Goal: Task Accomplishment & Management: Complete application form

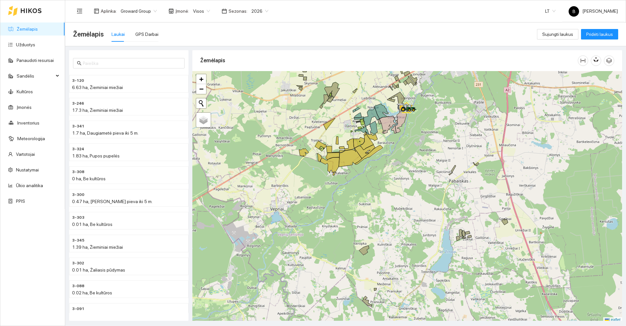
scroll to position [2, 0]
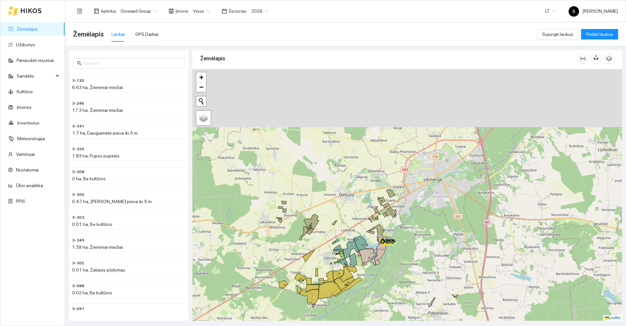
drag, startPoint x: 393, startPoint y: 254, endPoint x: 382, endPoint y: 275, distance: 23.2
click at [383, 275] on div at bounding box center [407, 195] width 430 height 252
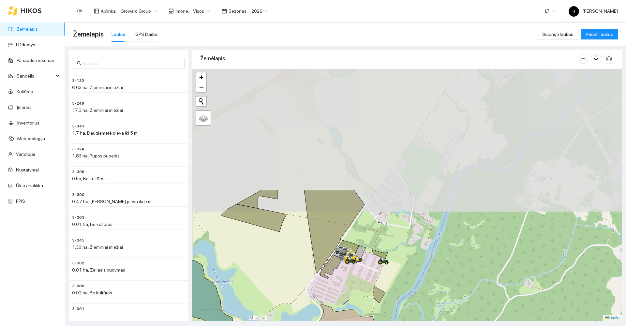
drag, startPoint x: 391, startPoint y: 169, endPoint x: 412, endPoint y: 305, distance: 137.2
click at [412, 311] on div at bounding box center [407, 195] width 430 height 252
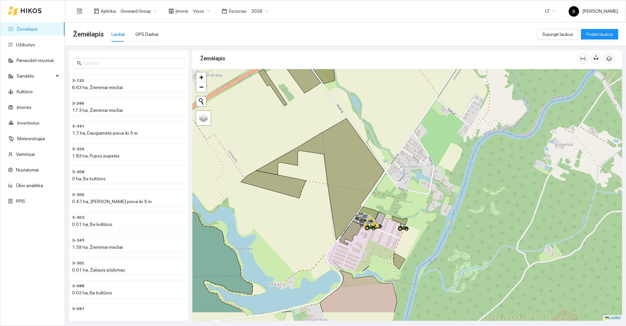
drag, startPoint x: 422, startPoint y: 271, endPoint x: 453, endPoint y: 193, distance: 83.8
click at [453, 193] on div at bounding box center [407, 195] width 430 height 252
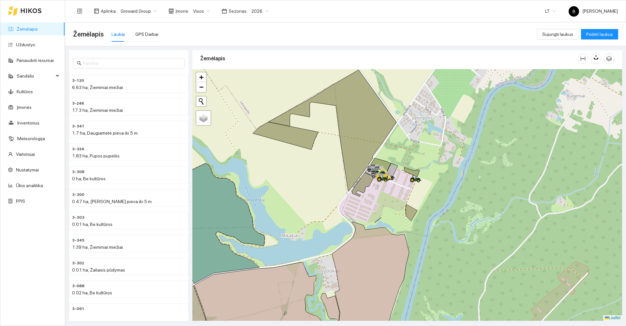
drag, startPoint x: 433, startPoint y: 236, endPoint x: 500, endPoint y: 162, distance: 99.7
click at [499, 163] on div at bounding box center [407, 195] width 430 height 252
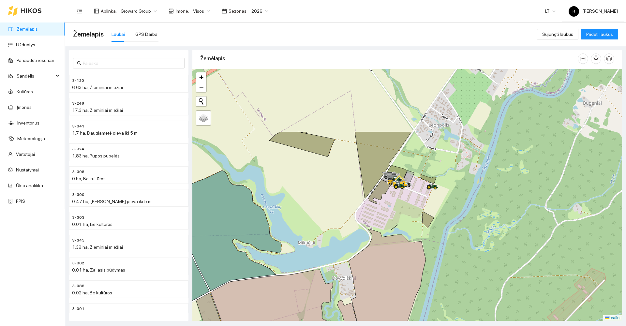
drag, startPoint x: 486, startPoint y: 164, endPoint x: 417, endPoint y: 250, distance: 110.3
click at [422, 252] on div at bounding box center [407, 195] width 430 height 252
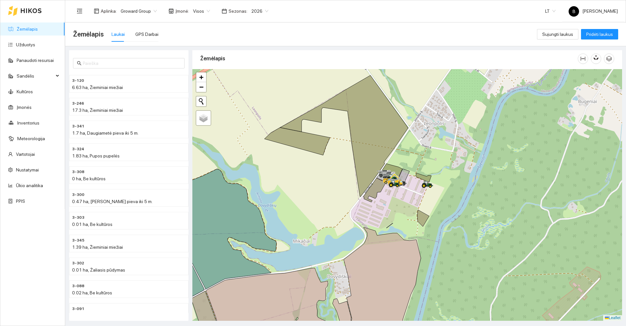
drag, startPoint x: 457, startPoint y: 170, endPoint x: 506, endPoint y: 100, distance: 85.6
click at [505, 101] on div at bounding box center [407, 195] width 430 height 252
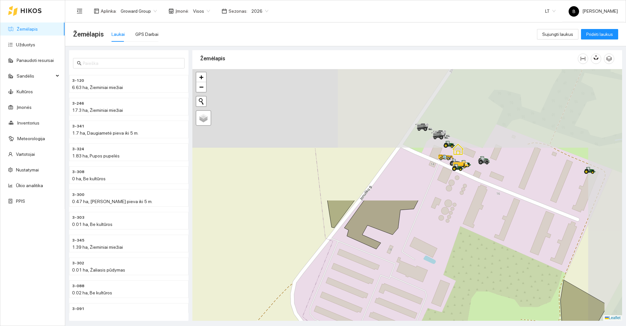
drag, startPoint x: 429, startPoint y: 110, endPoint x: 370, endPoint y: 258, distance: 159.5
click at [370, 258] on div at bounding box center [407, 195] width 430 height 252
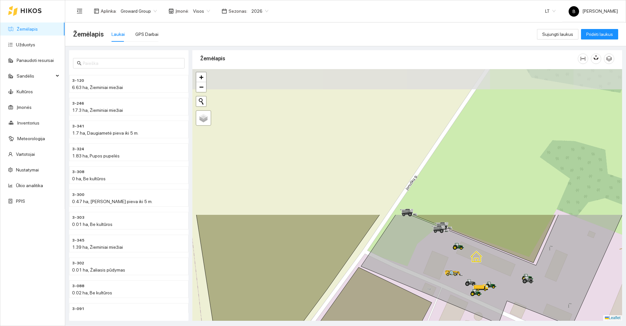
drag, startPoint x: 424, startPoint y: 170, endPoint x: 439, endPoint y: 341, distance: 171.4
click at [439, 326] on html "Žemėlapis Užduotys Panaudoti resursai Sandėlis Kultūros Įmonės Inventorius Mete…" at bounding box center [313, 163] width 626 height 326
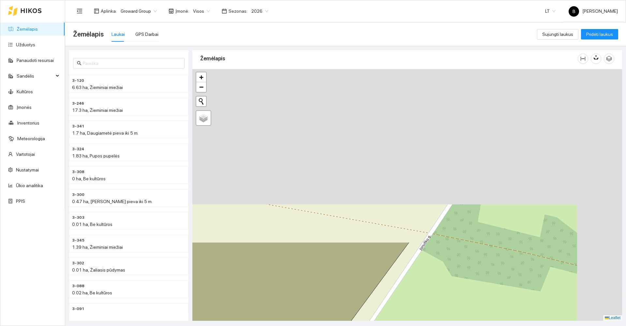
drag, startPoint x: 498, startPoint y: 143, endPoint x: 415, endPoint y: 333, distance: 207.8
click at [415, 326] on html "Žemėlapis Užduotys Panaudoti resursai Sandėlis Kultūros Įmonės Inventorius Mete…" at bounding box center [313, 163] width 626 height 326
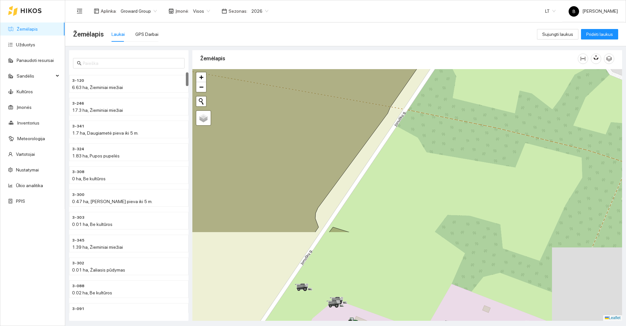
drag, startPoint x: 501, startPoint y: 287, endPoint x: 475, endPoint y: 167, distance: 123.0
click at [477, 169] on div at bounding box center [407, 195] width 430 height 252
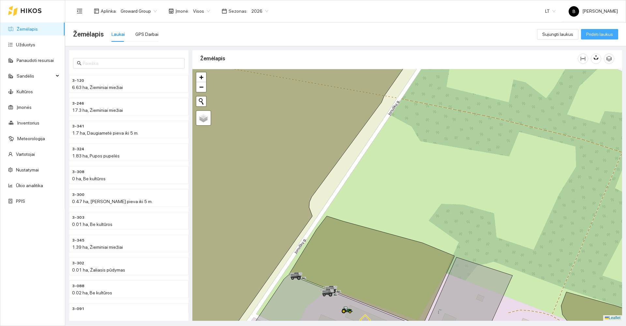
click at [589, 36] on span "Pridėti laukus" at bounding box center [599, 34] width 27 height 7
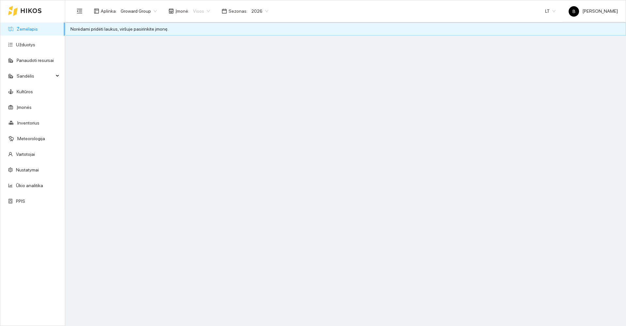
click at [200, 9] on span "Visos" at bounding box center [201, 11] width 17 height 10
click at [218, 34] on div "UAB "Zujų paukštynas" Ukmerge" at bounding box center [223, 34] width 67 height 7
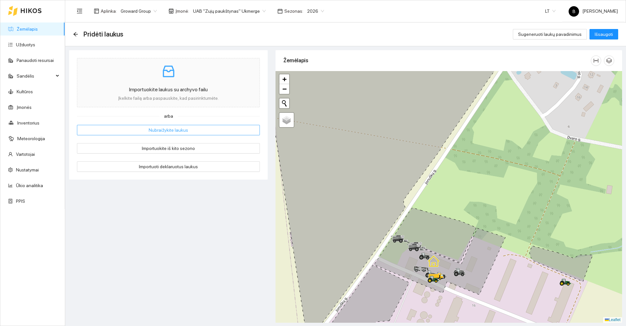
click at [167, 128] on span "Nubraižykite laukus" at bounding box center [168, 129] width 39 height 7
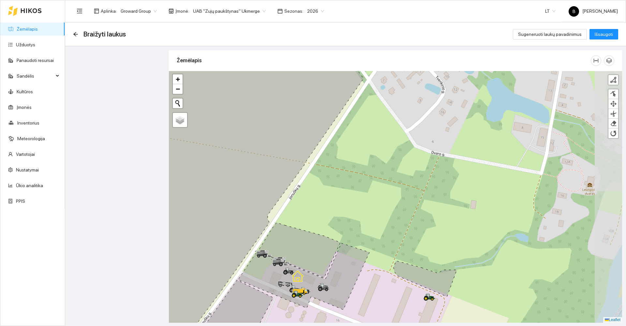
drag, startPoint x: 399, startPoint y: 182, endPoint x: 320, endPoint y: 197, distance: 80.6
click at [320, 197] on div at bounding box center [395, 197] width 453 height 252
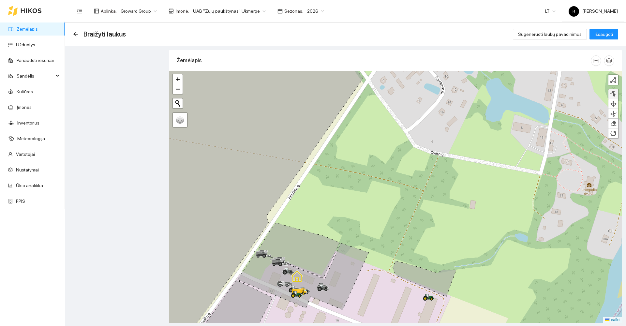
click at [613, 94] on div at bounding box center [613, 94] width 7 height 6
click at [613, 80] on div at bounding box center [613, 80] width 7 height 7
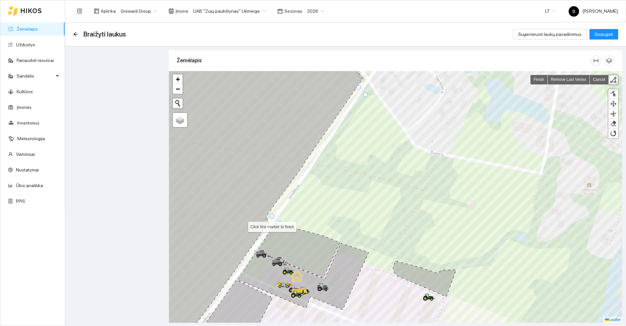
click at [271, 217] on div at bounding box center [272, 216] width 5 height 5
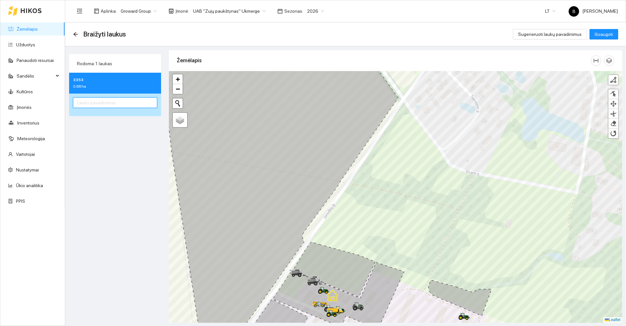
click at [92, 101] on input "text" at bounding box center [115, 102] width 84 height 10
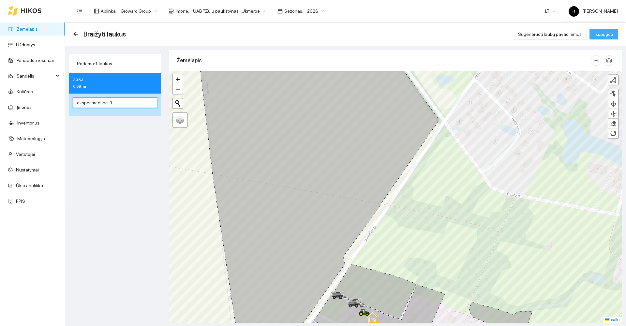
type input "eksperimentinis 1"
click at [605, 37] on span "Išsaugoti" at bounding box center [603, 34] width 18 height 7
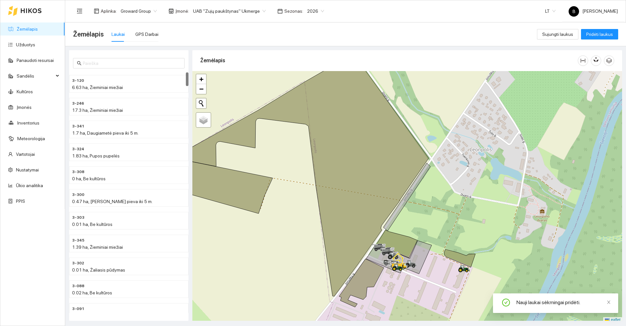
scroll to position [2, 0]
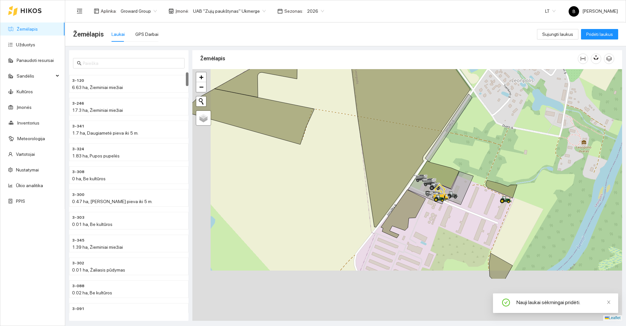
drag, startPoint x: 486, startPoint y: 147, endPoint x: 505, endPoint y: 60, distance: 88.7
click at [504, 60] on div "Žemėlapis" at bounding box center [407, 183] width 430 height 270
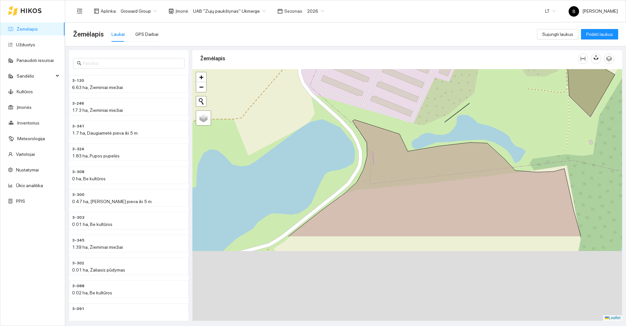
drag, startPoint x: 377, startPoint y: 201, endPoint x: 367, endPoint y: 73, distance: 128.1
click at [367, 73] on div at bounding box center [407, 195] width 430 height 252
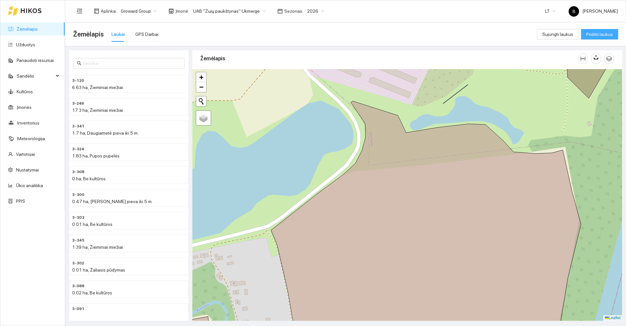
click at [593, 33] on span "Pridėti laukus" at bounding box center [599, 34] width 27 height 7
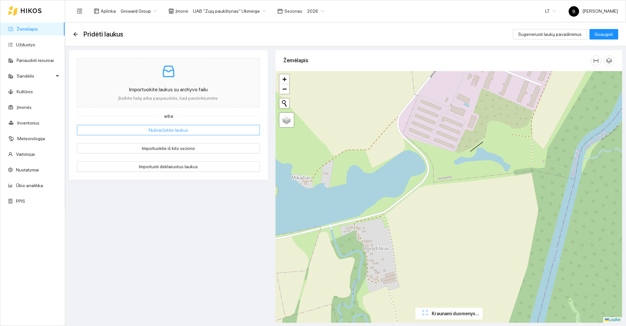
click at [152, 131] on span "Nubraižykite laukus" at bounding box center [168, 129] width 39 height 7
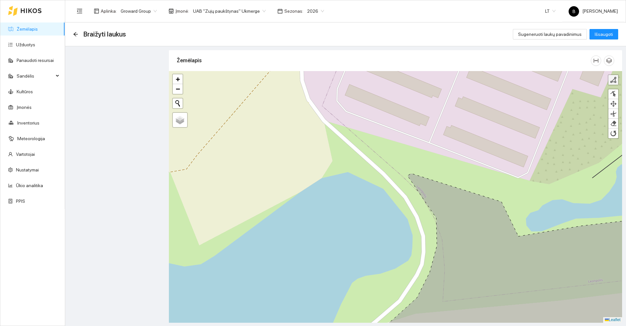
click at [609, 81] on link at bounding box center [613, 80] width 10 height 10
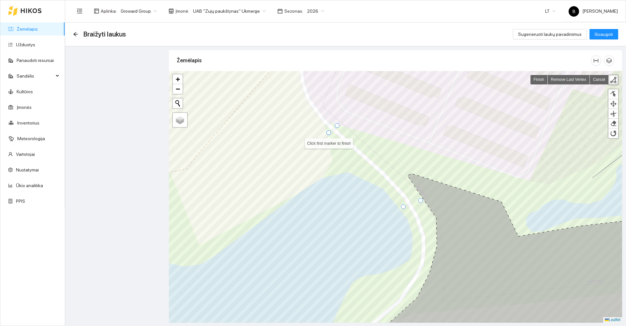
click at [328, 132] on div at bounding box center [328, 132] width 5 height 5
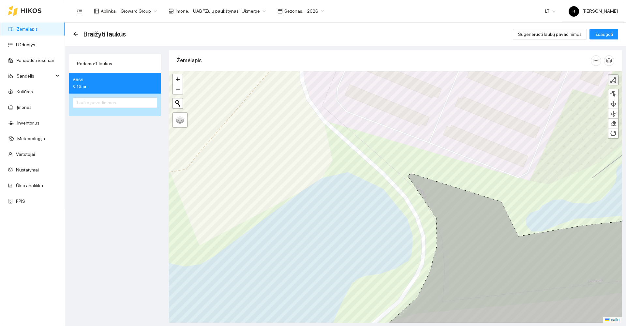
click at [613, 82] on div at bounding box center [613, 80] width 7 height 7
click at [404, 206] on div at bounding box center [403, 206] width 5 height 5
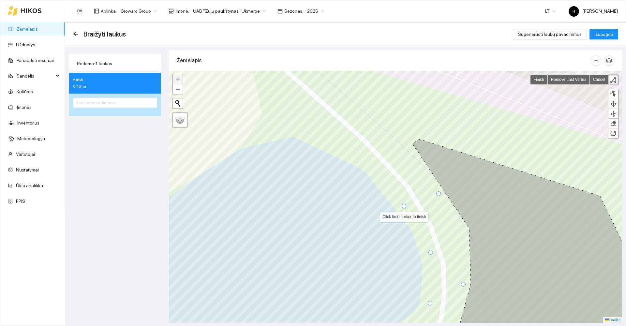
click at [403, 205] on div at bounding box center [403, 206] width 5 height 5
drag, startPoint x: 469, startPoint y: 224, endPoint x: 613, endPoint y: 133, distance: 170.4
click at [613, 133] on div at bounding box center [613, 133] width 7 height 7
click at [614, 133] on div at bounding box center [613, 133] width 7 height 7
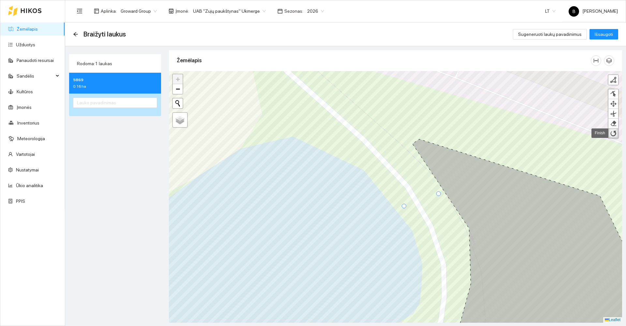
click at [614, 133] on div at bounding box center [613, 133] width 7 height 7
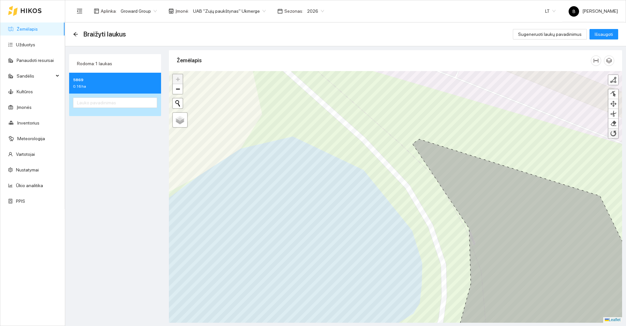
click at [613, 133] on div at bounding box center [613, 133] width 7 height 7
click at [604, 35] on span "Išsaugoti" at bounding box center [603, 34] width 18 height 7
drag, startPoint x: 81, startPoint y: 101, endPoint x: 97, endPoint y: 94, distance: 17.4
click at [81, 101] on input "text" at bounding box center [115, 102] width 84 height 10
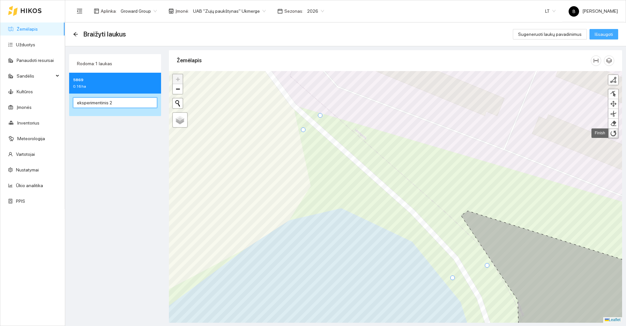
type input "eksperimentinis 2"
click at [611, 33] on span "Išsaugoti" at bounding box center [603, 34] width 18 height 7
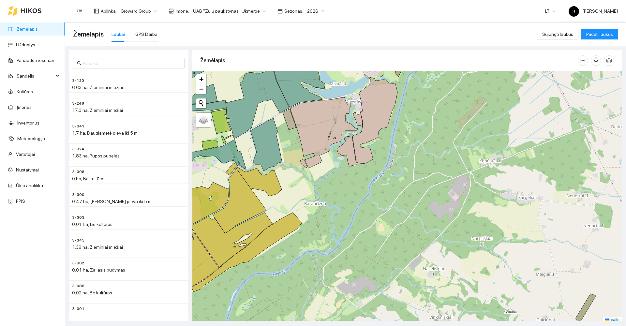
scroll to position [2, 0]
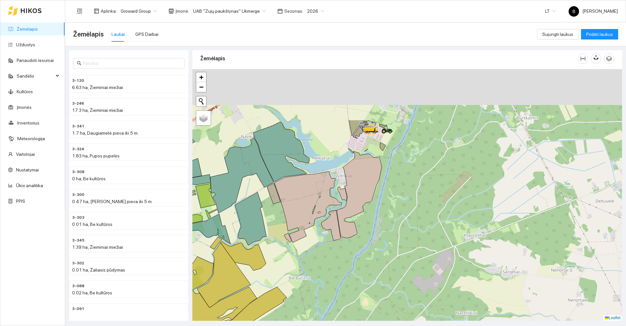
drag, startPoint x: 357, startPoint y: 174, endPoint x: 343, endPoint y: 259, distance: 86.9
click at [344, 259] on div at bounding box center [407, 195] width 430 height 252
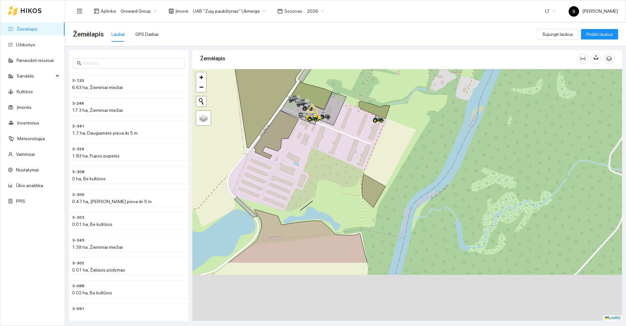
drag, startPoint x: 352, startPoint y: 168, endPoint x: 430, endPoint y: 63, distance: 130.5
click at [430, 63] on div "Žemėlapis" at bounding box center [407, 183] width 430 height 270
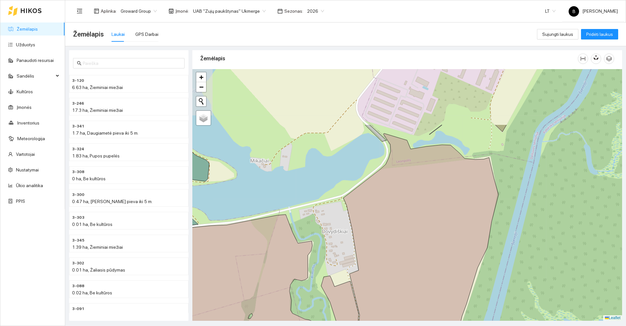
drag, startPoint x: 394, startPoint y: 167, endPoint x: 385, endPoint y: 187, distance: 21.7
click at [386, 197] on div at bounding box center [407, 195] width 430 height 252
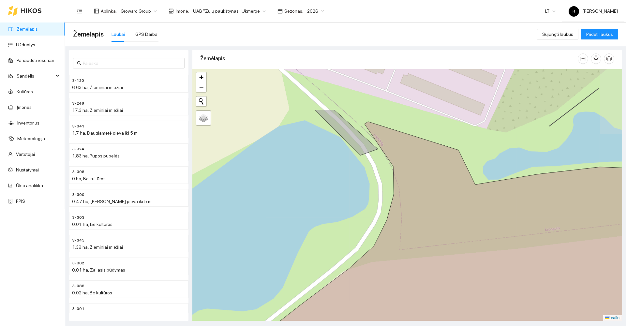
drag, startPoint x: 362, startPoint y: 133, endPoint x: 387, endPoint y: 182, distance: 55.2
click at [387, 182] on div at bounding box center [407, 195] width 430 height 252
click at [329, 117] on icon at bounding box center [332, 114] width 92 height 81
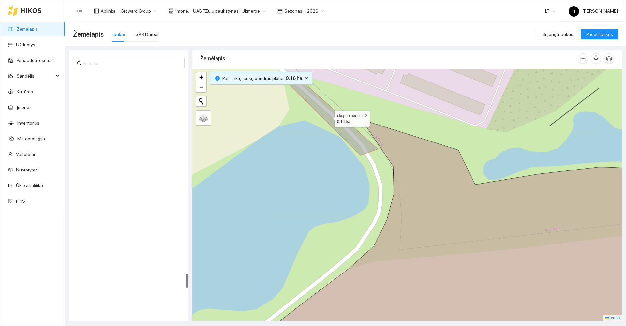
scroll to position [3504, 0]
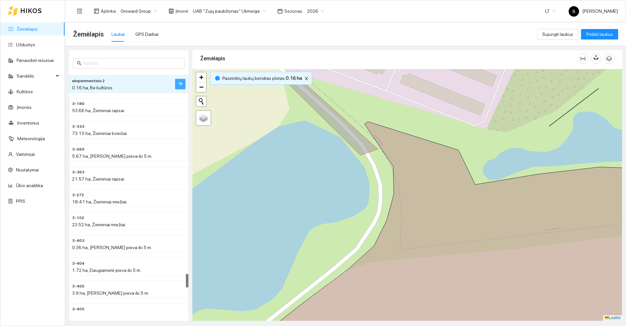
click at [178, 86] on button "button" at bounding box center [180, 84] width 10 height 10
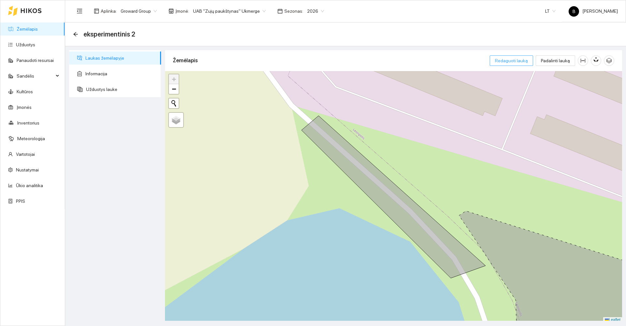
click at [515, 61] on span "Redaguoti lauką" at bounding box center [511, 60] width 33 height 7
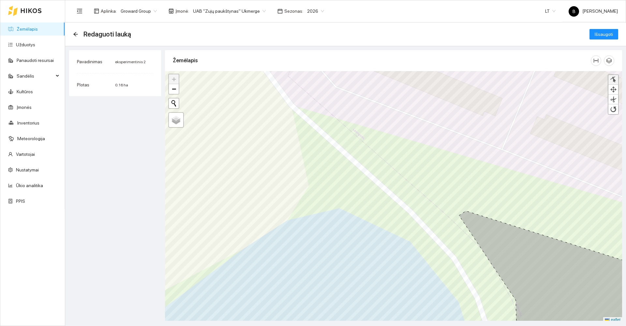
click at [612, 78] on div at bounding box center [613, 80] width 7 height 6
click at [165, 69] on div at bounding box center [165, 69] width 0 height 0
click at [469, 255] on main "Redaguoti lauką Išsaugoti Pavadinimas eksperimentinis 2 Plotas 0.18 ha Žemėlapis" at bounding box center [345, 173] width 561 height 303
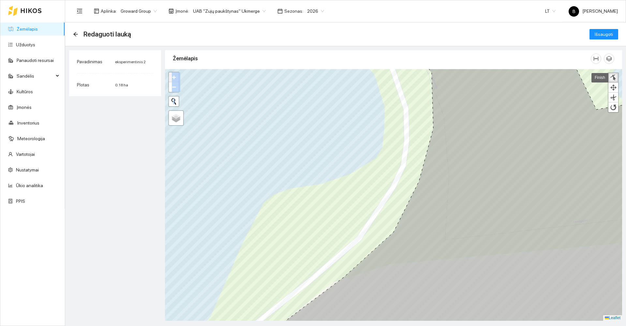
click at [612, 78] on div at bounding box center [613, 78] width 7 height 6
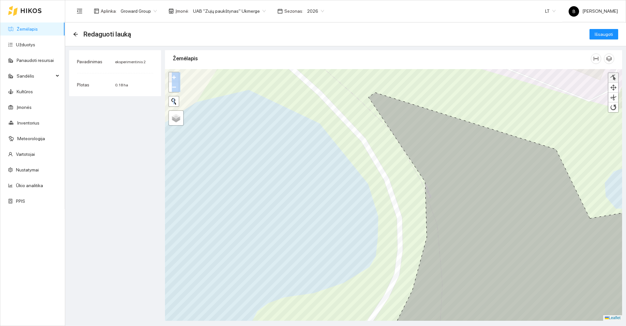
click at [613, 78] on div at bounding box center [613, 78] width 7 height 6
drag, startPoint x: 389, startPoint y: 173, endPoint x: 419, endPoint y: 247, distance: 80.0
click at [419, 247] on div at bounding box center [418, 246] width 3 height 3
drag, startPoint x: 389, startPoint y: 202, endPoint x: 401, endPoint y: 302, distance: 100.4
click at [401, 302] on div at bounding box center [401, 302] width 3 height 3
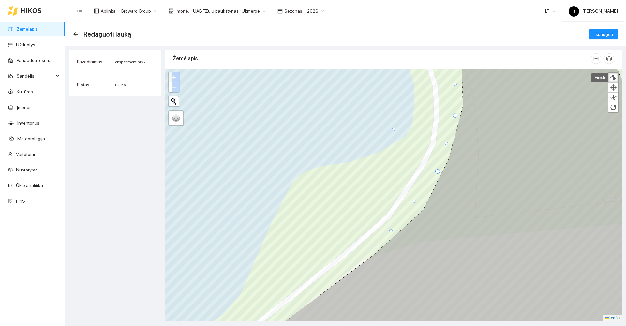
drag, startPoint x: 416, startPoint y: 100, endPoint x: 391, endPoint y: 231, distance: 133.5
click at [391, 231] on div at bounding box center [390, 230] width 3 height 3
drag, startPoint x: 393, startPoint y: 129, endPoint x: 297, endPoint y: 305, distance: 199.6
click at [297, 306] on div at bounding box center [297, 307] width 3 height 3
drag, startPoint x: 347, startPoint y: 167, endPoint x: 278, endPoint y: 281, distance: 132.9
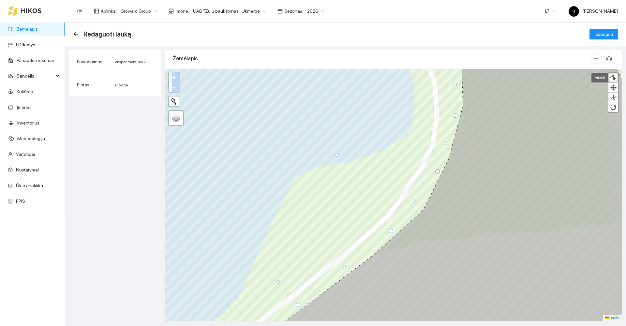
click at [278, 282] on div at bounding box center [277, 281] width 3 height 3
drag, startPoint x: 337, startPoint y: 156, endPoint x: 354, endPoint y: 228, distance: 74.3
click at [350, 228] on div at bounding box center [348, 227] width 3 height 3
drag, startPoint x: 375, startPoint y: 127, endPoint x: 413, endPoint y: 142, distance: 41.0
click at [413, 142] on div at bounding box center [412, 142] width 3 height 3
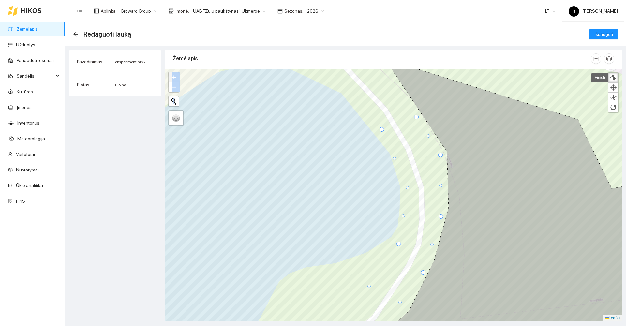
drag, startPoint x: 390, startPoint y: 185, endPoint x: 407, endPoint y: 186, distance: 16.6
click at [407, 187] on div at bounding box center [407, 187] width 3 height 3
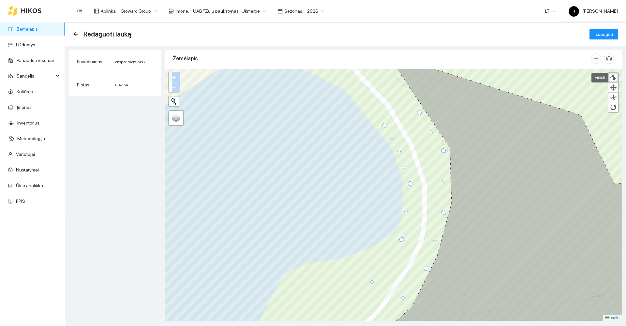
click at [399, 152] on div at bounding box center [398, 151] width 3 height 3
drag, startPoint x: 372, startPoint y: 282, endPoint x: 326, endPoint y: 278, distance: 46.4
click at [326, 278] on div at bounding box center [325, 278] width 3 height 3
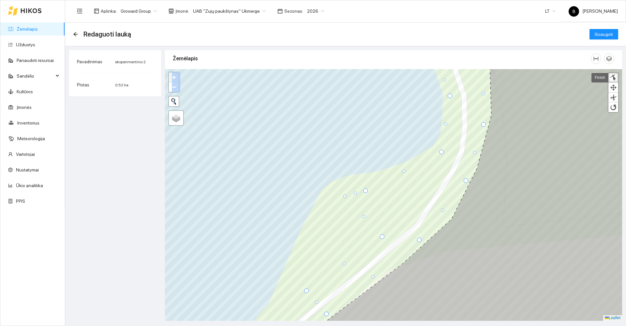
drag, startPoint x: 373, startPoint y: 213, endPoint x: 344, endPoint y: 196, distance: 34.0
click at [344, 196] on div at bounding box center [344, 196] width 3 height 3
drag, startPoint x: 383, startPoint y: 236, endPoint x: 314, endPoint y: 228, distance: 69.2
click at [314, 228] on div at bounding box center [313, 228] width 5 height 5
drag, startPoint x: 309, startPoint y: 261, endPoint x: 294, endPoint y: 276, distance: 21.4
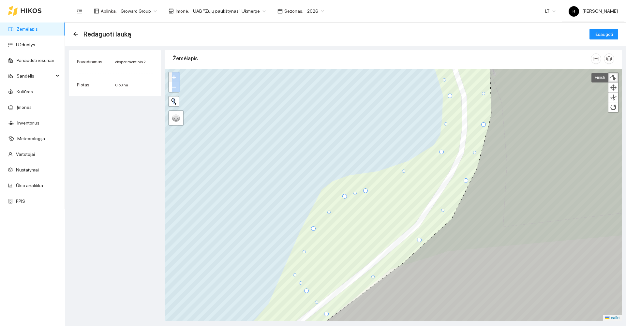
click at [294, 276] on div at bounding box center [294, 274] width 3 height 3
click at [603, 32] on span "Išsaugoti" at bounding box center [603, 34] width 18 height 7
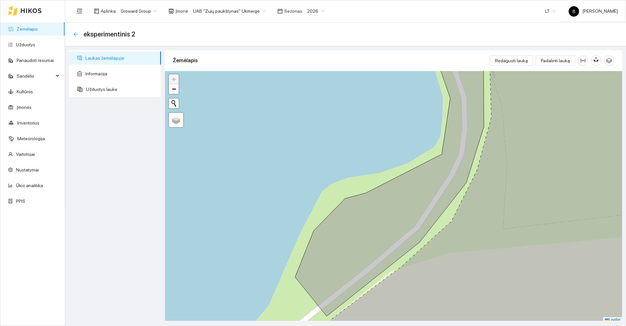
click at [74, 35] on icon "arrow-left" at bounding box center [75, 34] width 5 height 5
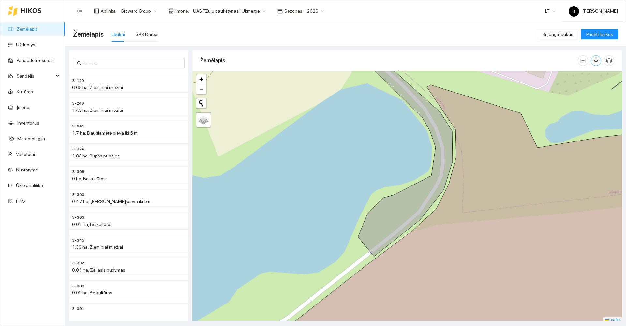
click at [596, 62] on icon "button" at bounding box center [596, 59] width 6 height 6
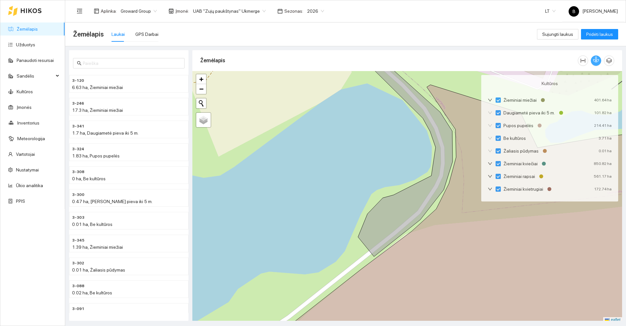
click at [596, 62] on icon "button" at bounding box center [596, 59] width 6 height 6
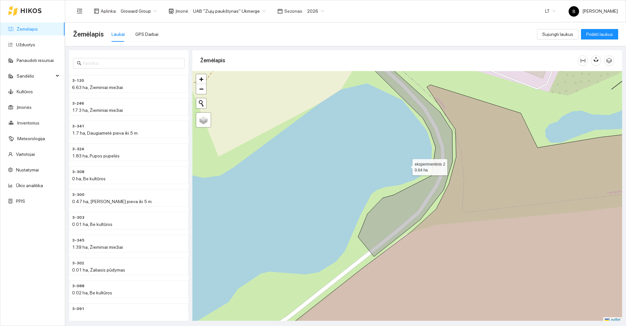
click at [400, 210] on icon at bounding box center [401, 150] width 104 height 211
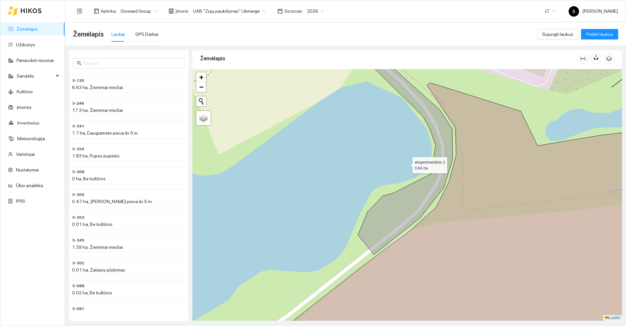
scroll to position [3504, 0]
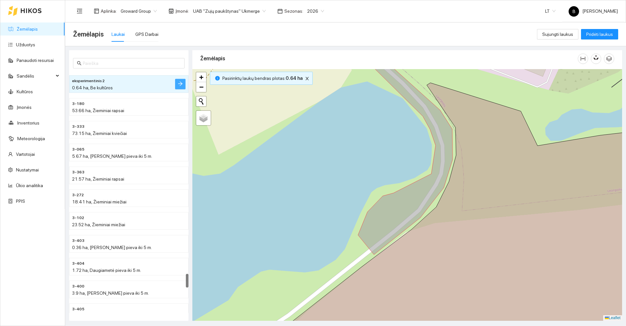
click at [177, 85] on button "button" at bounding box center [180, 84] width 10 height 10
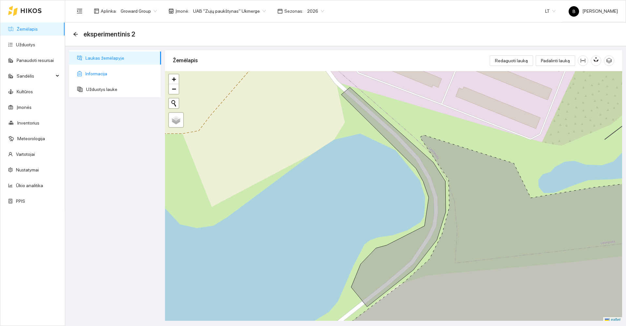
click at [100, 71] on span "Informacija" at bounding box center [120, 73] width 70 height 13
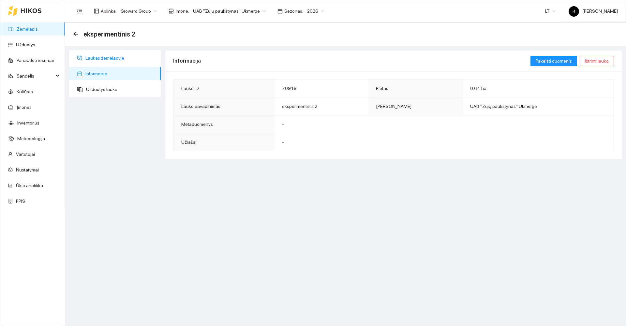
click at [102, 59] on span "Laukas žemėlapyje" at bounding box center [120, 57] width 70 height 13
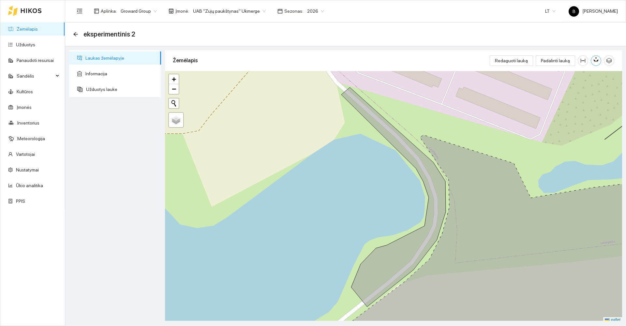
click at [595, 62] on icon "button" at bounding box center [594, 60] width 3 height 3
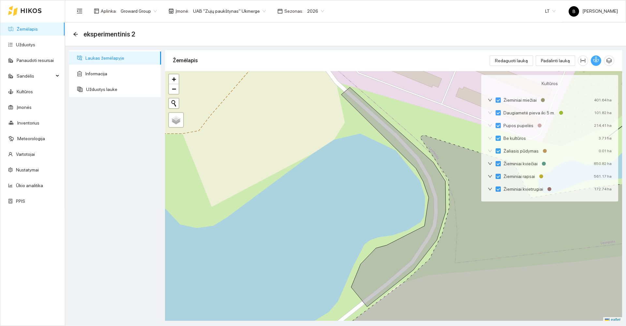
click at [597, 61] on icon "button" at bounding box center [596, 59] width 6 height 6
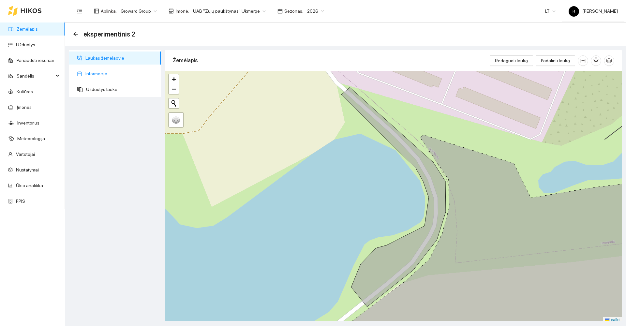
click at [100, 71] on span "Informacija" at bounding box center [120, 73] width 70 height 13
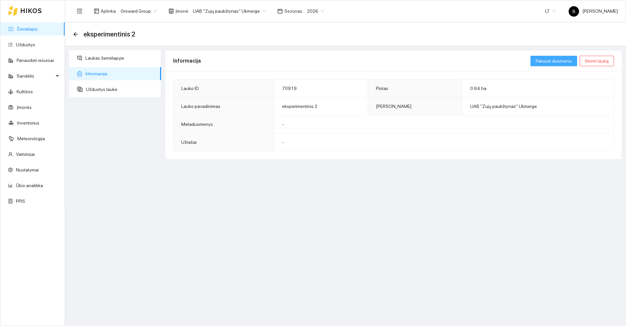
click at [556, 63] on span "Pakeisti duomenis" at bounding box center [553, 60] width 36 height 7
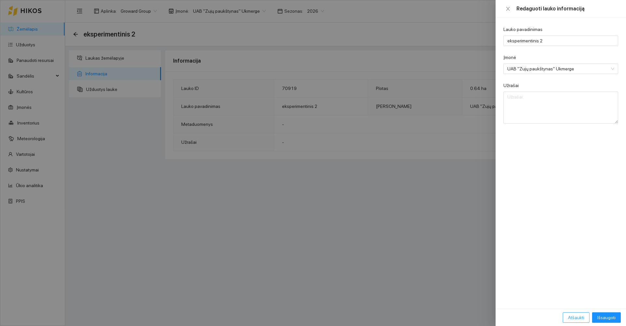
click at [576, 316] on span "Atšaukti" at bounding box center [576, 317] width 16 height 7
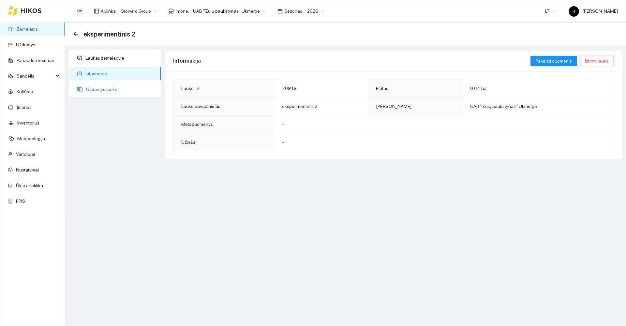
click at [96, 90] on span "Užduotys lauke" at bounding box center [121, 89] width 70 height 13
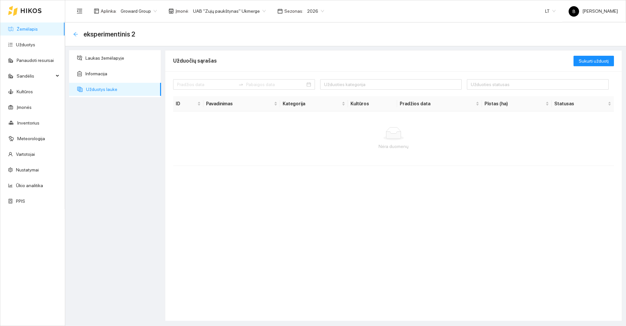
click at [75, 36] on icon "arrow-left" at bounding box center [75, 34] width 5 height 5
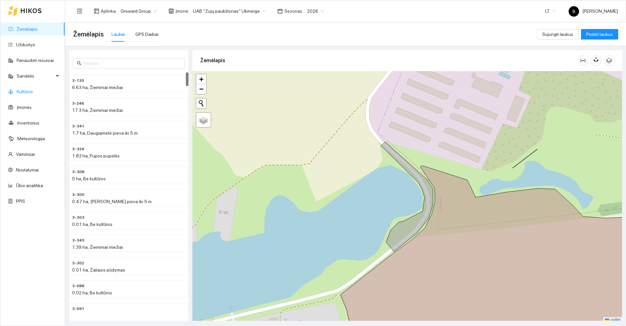
click at [21, 91] on link "Kultūros" at bounding box center [25, 91] width 16 height 5
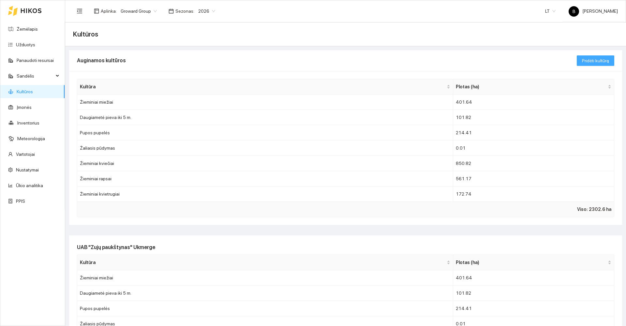
click at [587, 60] on span "Pridėti kultūrą" at bounding box center [595, 60] width 27 height 7
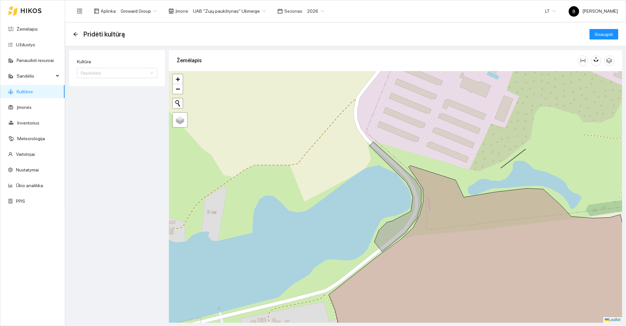
click at [23, 91] on link "Kultūros" at bounding box center [25, 91] width 16 height 5
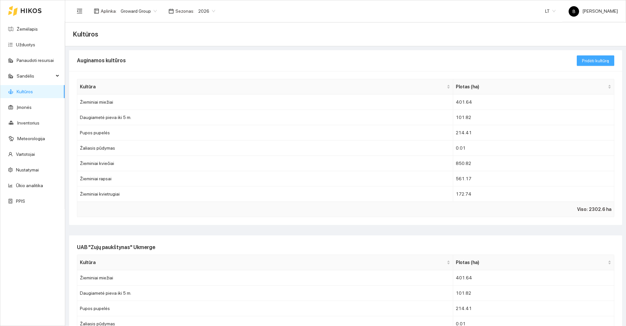
click at [596, 61] on span "Pridėti kultūrą" at bounding box center [595, 60] width 27 height 7
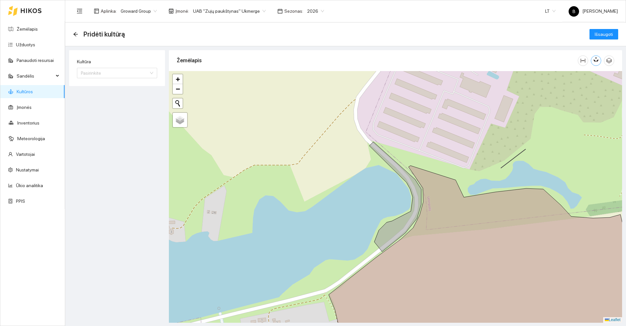
click at [597, 62] on icon "button" at bounding box center [596, 59] width 6 height 6
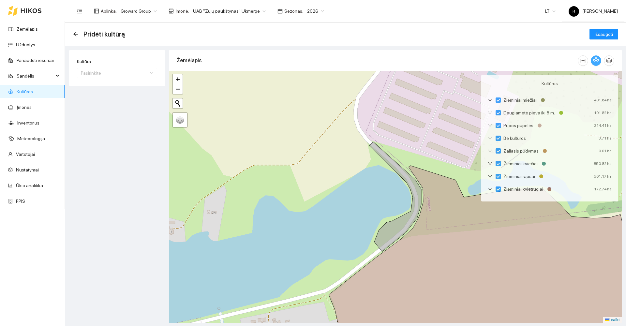
click at [597, 62] on icon "button" at bounding box center [596, 59] width 6 height 6
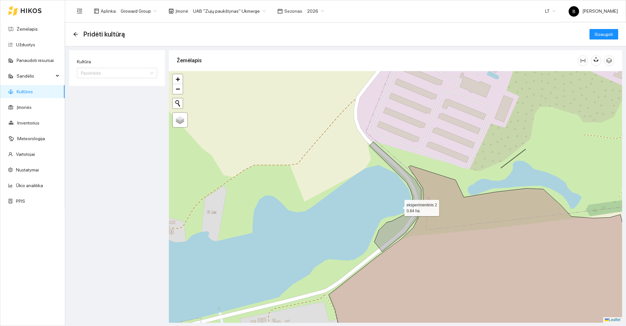
click at [393, 226] on icon at bounding box center [395, 197] width 52 height 110
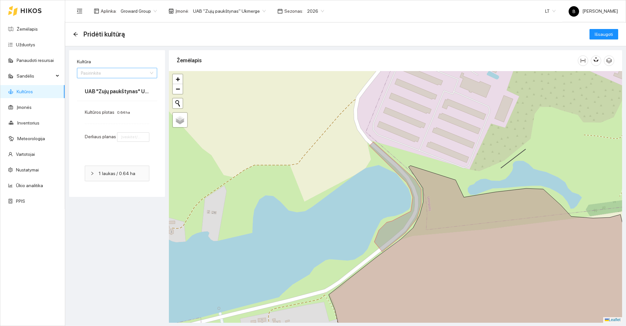
click at [150, 72] on div "Pasirinkite" at bounding box center [117, 73] width 80 height 10
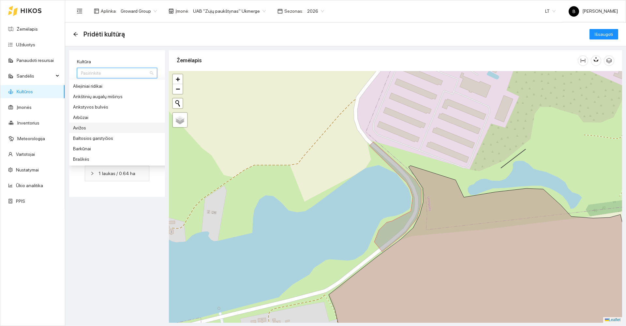
click at [81, 129] on div "Avižos" at bounding box center [122, 127] width 98 height 7
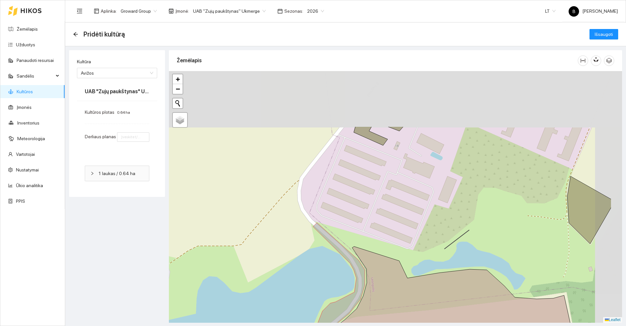
drag, startPoint x: 317, startPoint y: 167, endPoint x: 270, endPoint y: 238, distance: 85.2
click at [260, 246] on div at bounding box center [395, 197] width 453 height 252
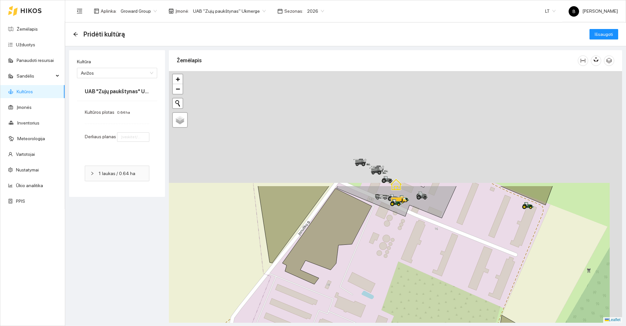
drag, startPoint x: 294, startPoint y: 103, endPoint x: 226, endPoint y: 238, distance: 151.1
click at [226, 240] on div at bounding box center [395, 197] width 453 height 252
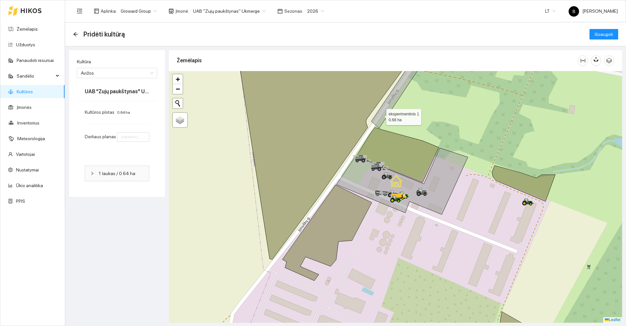
click at [381, 115] on icon at bounding box center [402, 87] width 63 height 82
click at [603, 33] on span "Išsaugoti" at bounding box center [603, 34] width 18 height 7
click at [125, 138] on input "number" at bounding box center [133, 136] width 32 height 9
type input "3"
click at [605, 33] on span "Išsaugoti" at bounding box center [603, 34] width 18 height 7
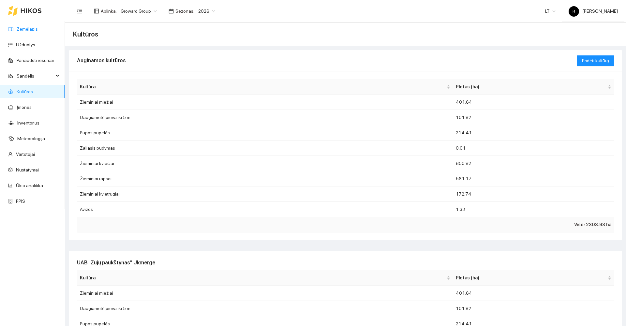
click at [30, 29] on link "Žemėlapis" at bounding box center [27, 28] width 21 height 5
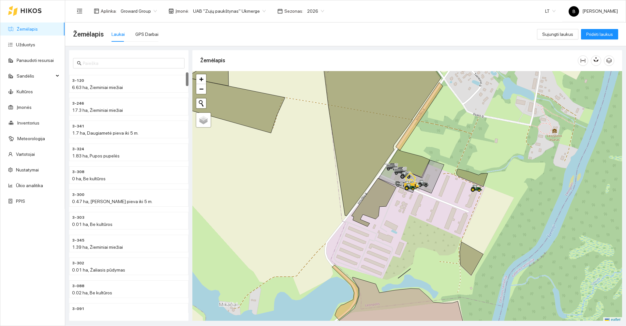
scroll to position [2, 0]
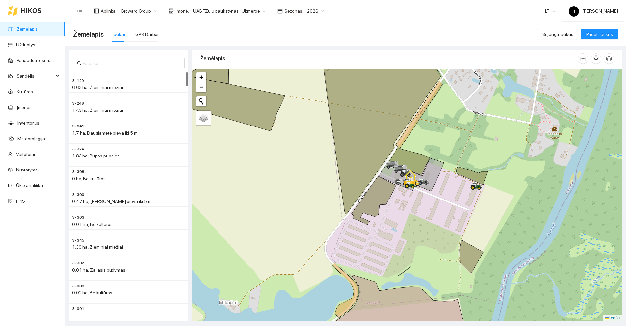
drag, startPoint x: 248, startPoint y: 192, endPoint x: 247, endPoint y: 148, distance: 44.3
click at [247, 148] on div at bounding box center [407, 195] width 430 height 252
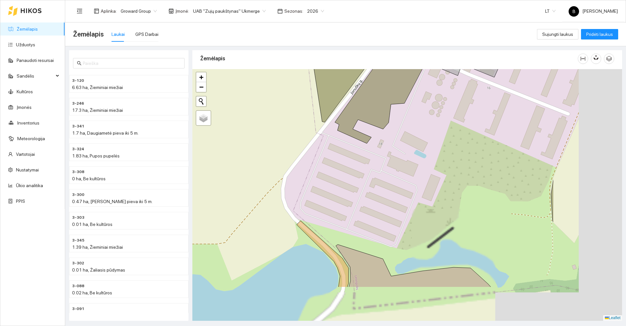
drag, startPoint x: 328, startPoint y: 179, endPoint x: 210, endPoint y: 111, distance: 136.1
click at [210, 111] on div at bounding box center [407, 195] width 430 height 252
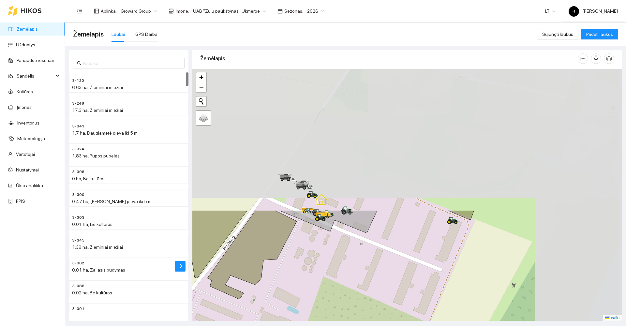
drag, startPoint x: 283, startPoint y: 97, endPoint x: 158, endPoint y: 270, distance: 213.2
click at [158, 270] on div "3-120 6.63 ha, Žieminiai miežiai 3-246 17.3 ha, Žieminiai miežiai 3-341 1.7 ha,…" at bounding box center [343, 183] width 561 height 274
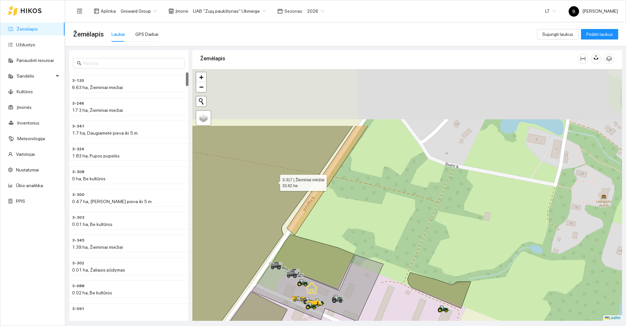
drag, startPoint x: 280, startPoint y: 106, endPoint x: 274, endPoint y: 179, distance: 73.2
click at [274, 180] on icon at bounding box center [251, 245] width 204 height 241
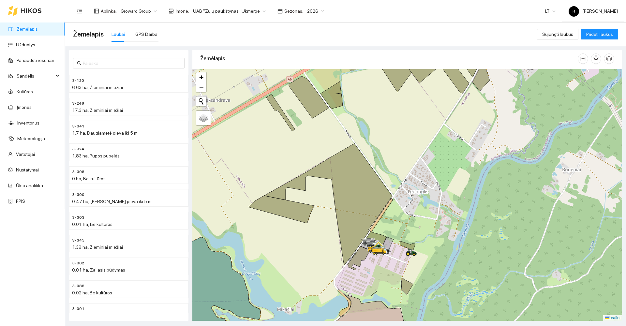
drag, startPoint x: 396, startPoint y: 225, endPoint x: 412, endPoint y: 171, distance: 55.3
click at [411, 176] on div at bounding box center [407, 195] width 430 height 252
